Goal: Information Seeking & Learning: Learn about a topic

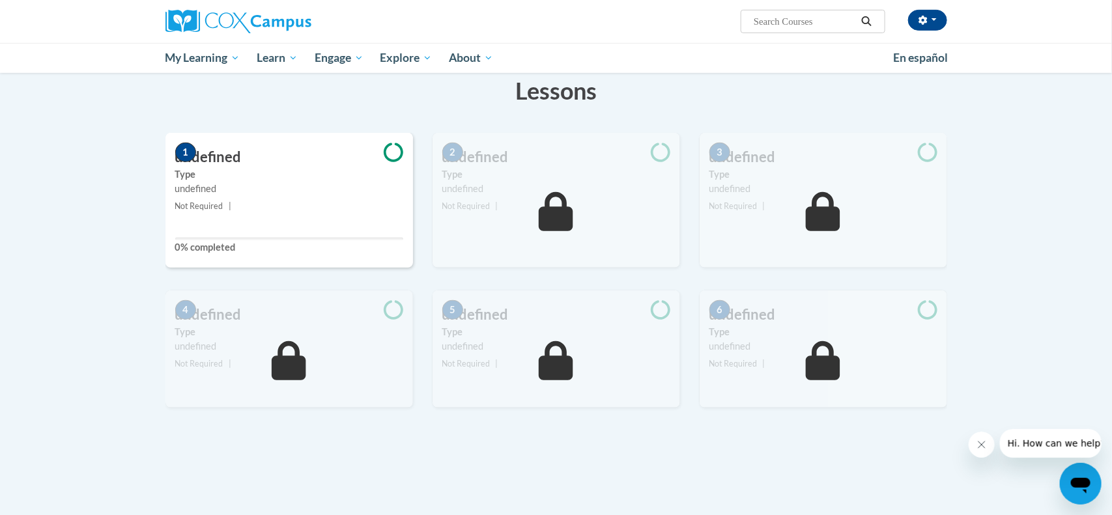
scroll to position [193, 0]
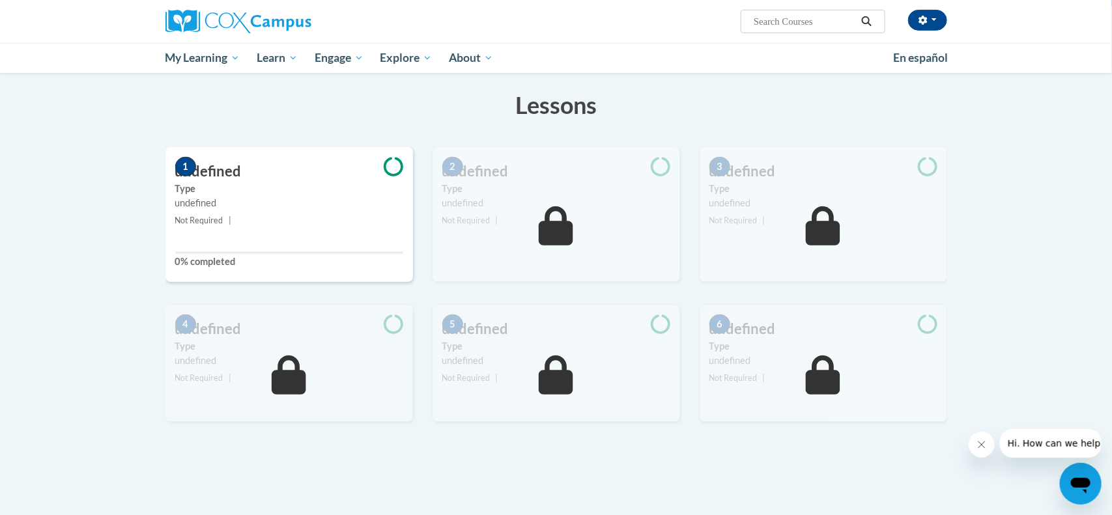
click at [276, 223] on small "Not Required |" at bounding box center [289, 221] width 248 height 14
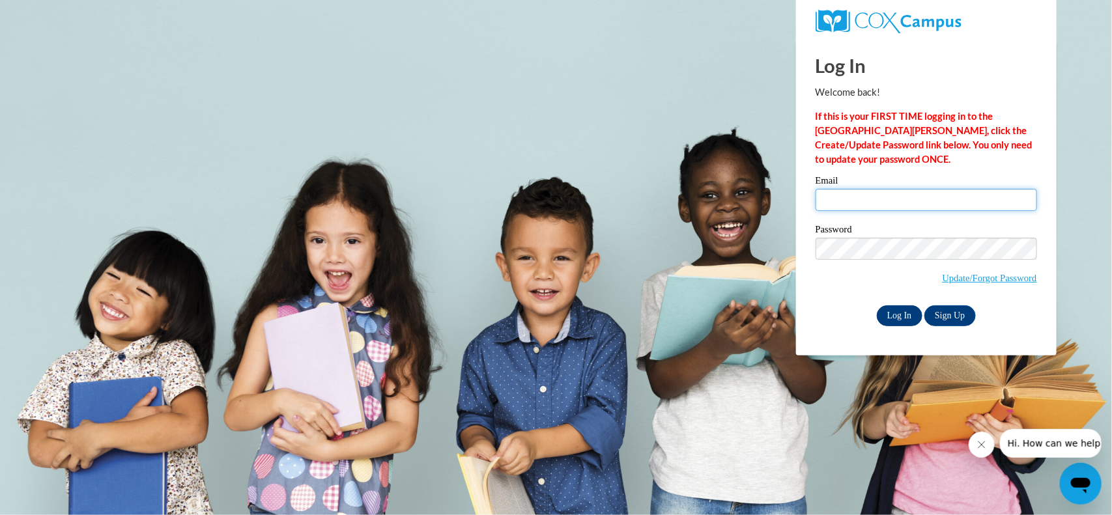
type input "lorraineguest62@gmail.com"
click at [891, 317] on input "Log In" at bounding box center [900, 316] width 46 height 21
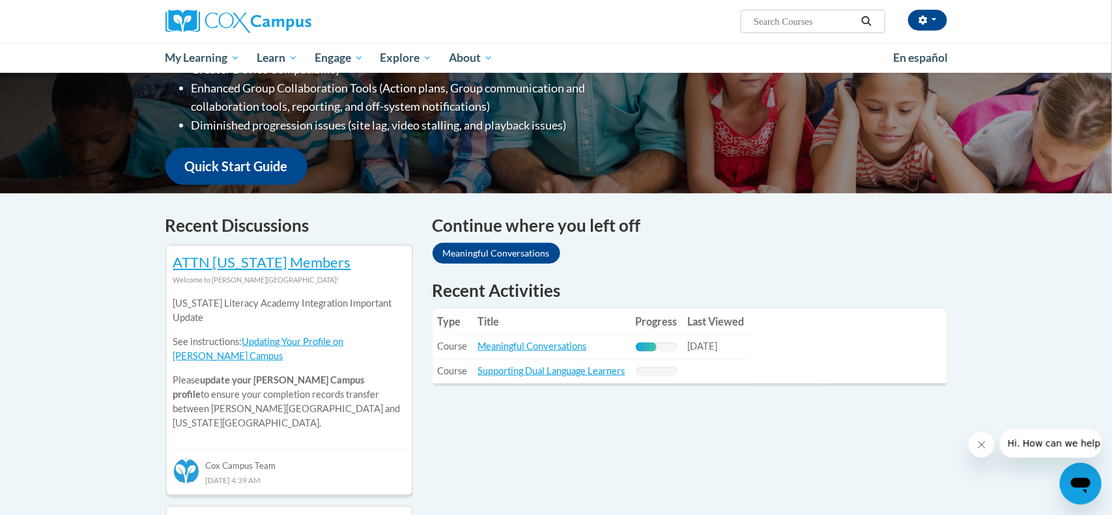
scroll to position [267, 0]
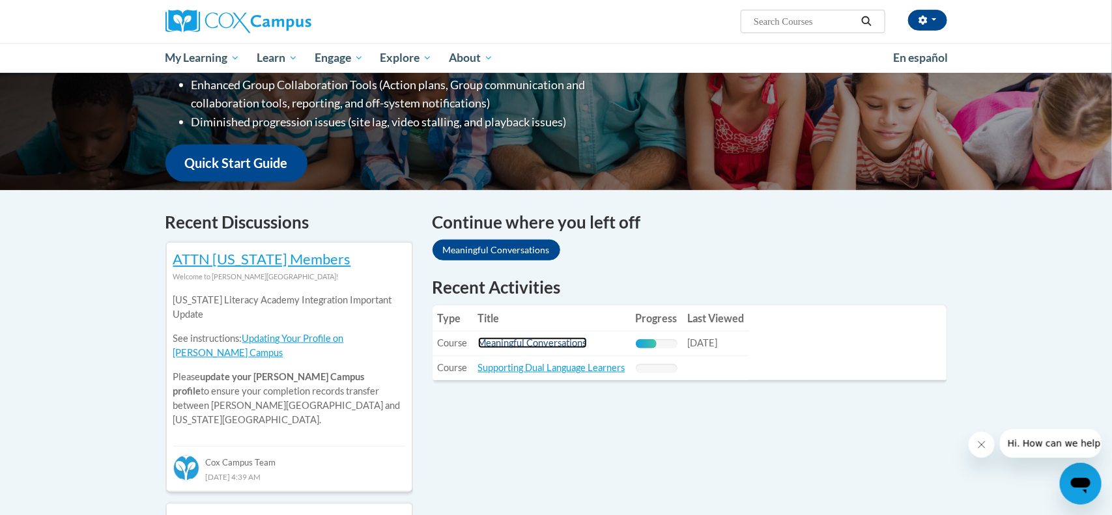
click at [515, 346] on link "Meaningful Conversations" at bounding box center [532, 342] width 109 height 11
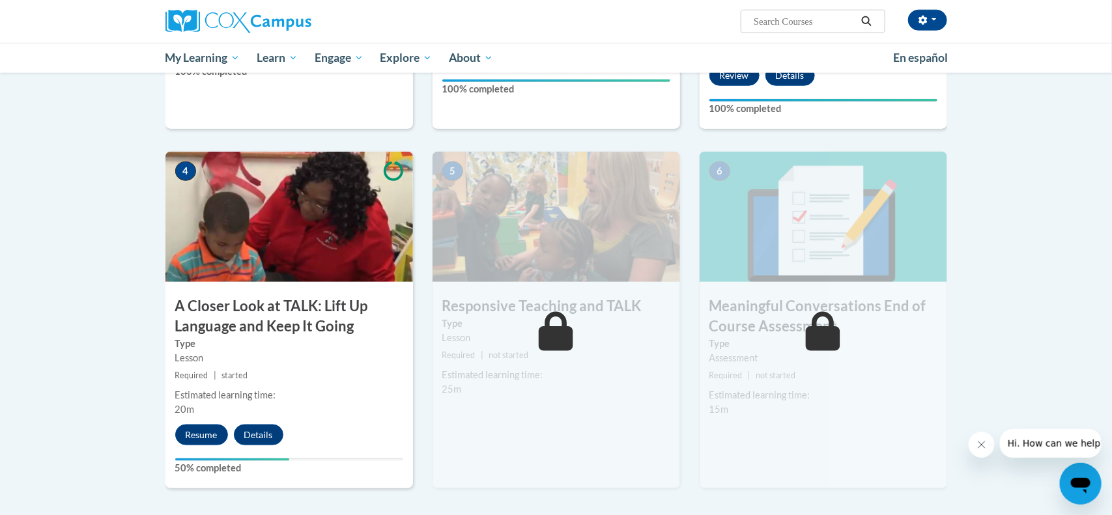
scroll to position [552, 0]
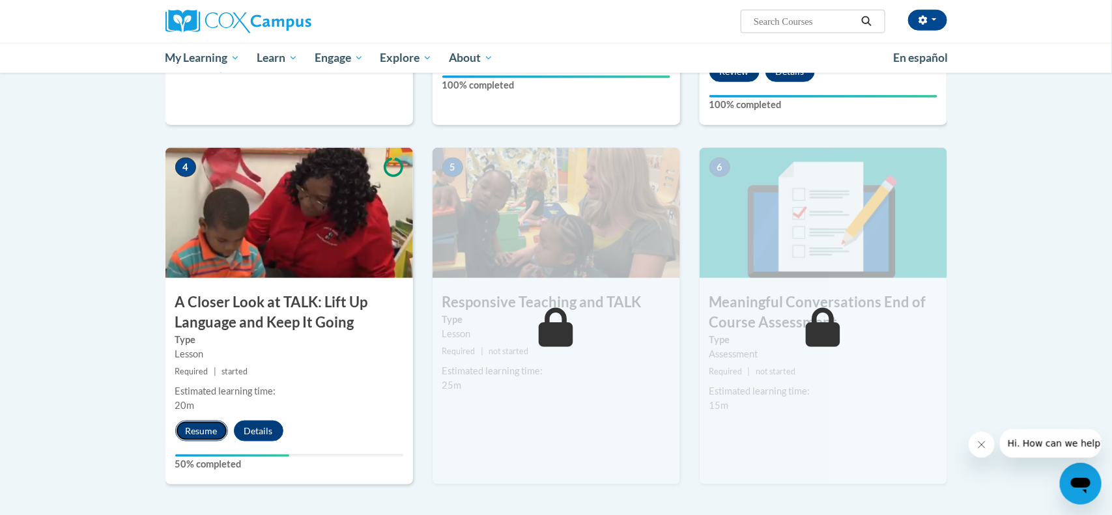
click at [201, 434] on button "Resume" at bounding box center [201, 431] width 53 height 21
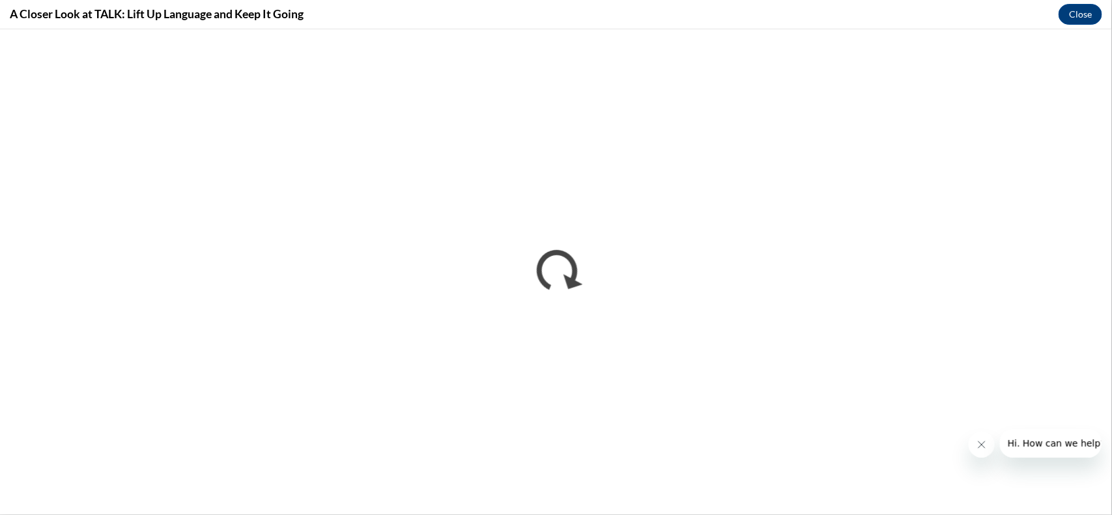
scroll to position [0, 0]
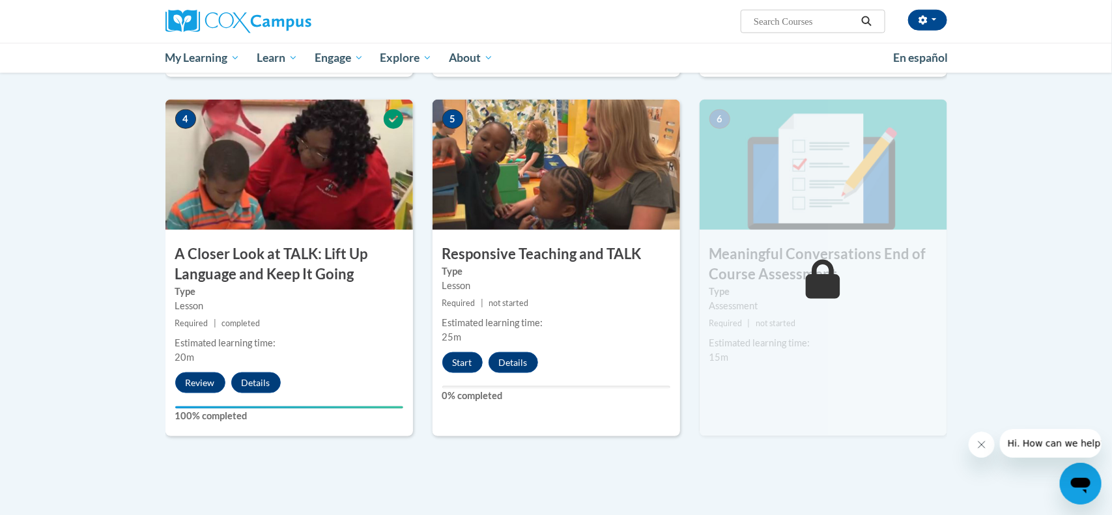
scroll to position [599, 0]
click at [469, 369] on button "Start" at bounding box center [462, 363] width 40 height 21
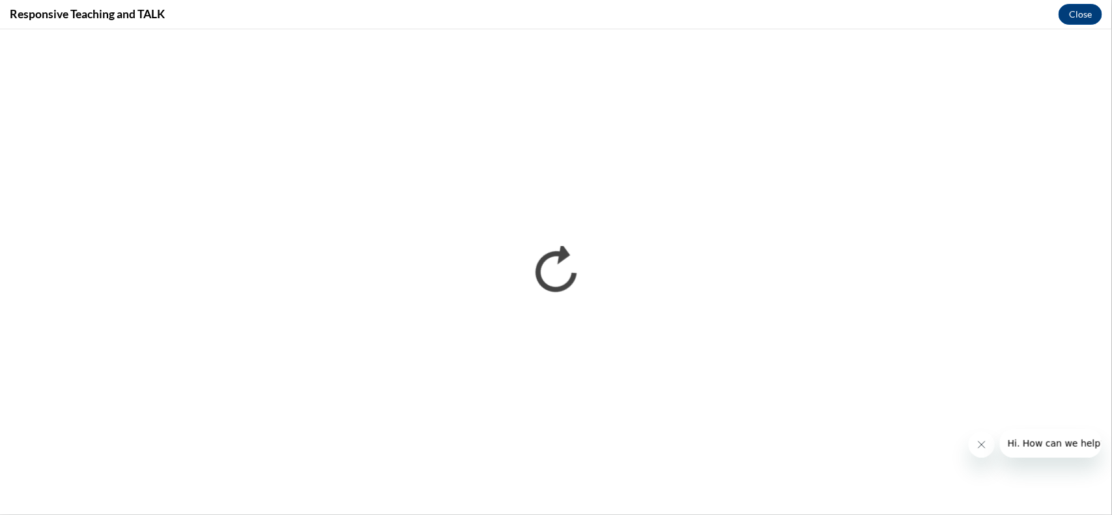
scroll to position [0, 0]
